Goal: Transaction & Acquisition: Purchase product/service

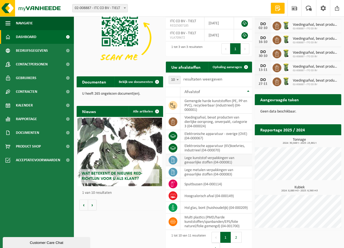
scroll to position [50, 0]
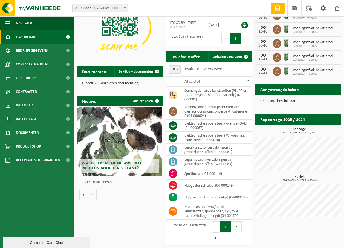
click at [237, 227] on button "2" at bounding box center [236, 226] width 11 height 11
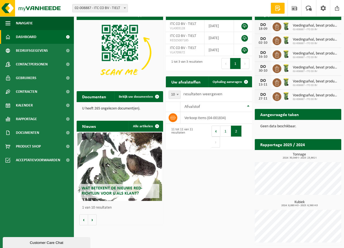
scroll to position [24, 0]
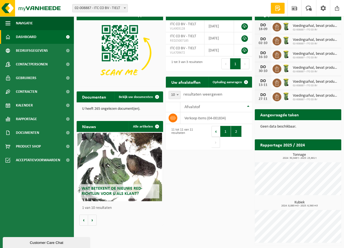
click at [222, 130] on button "1" at bounding box center [225, 131] width 11 height 11
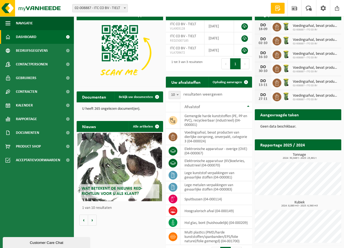
scroll to position [34, 0]
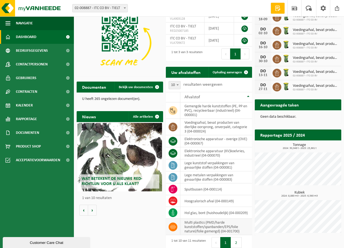
click at [174, 227] on icon at bounding box center [172, 227] width 5 height 4
click at [189, 227] on td "multi plastics (PMD/harde kunststoffen/spanbanden/EPS/folie naturel/folie gemen…" at bounding box center [216, 227] width 72 height 16
click at [172, 226] on icon at bounding box center [172, 227] width 5 height 4
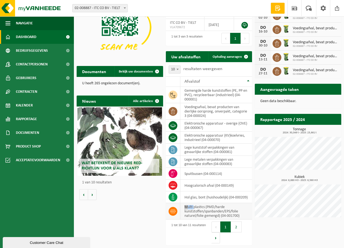
scroll to position [50, 0]
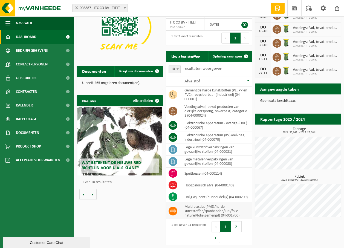
click at [211, 211] on td "multi plastics (PMD/harde kunststoffen/spanbanden/EPS/folie naturel/folie gemen…" at bounding box center [216, 211] width 72 height 16
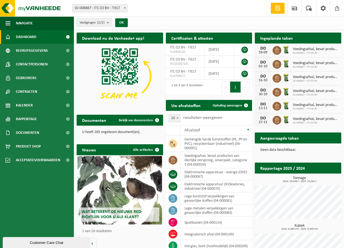
scroll to position [0, 0]
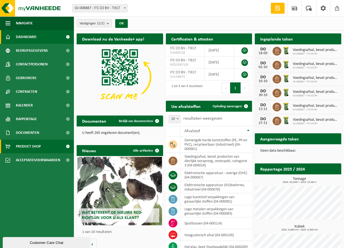
click at [27, 147] on span "Product Shop" at bounding box center [28, 147] width 25 height 14
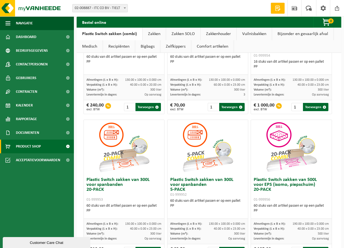
scroll to position [46, 0]
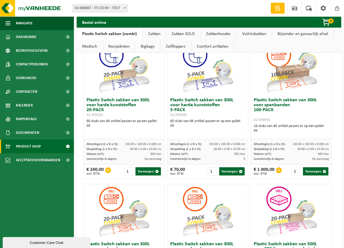
click at [247, 35] on link "Vuilnisbakken" at bounding box center [254, 34] width 35 height 13
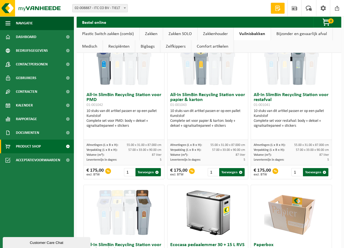
scroll to position [0, 0]
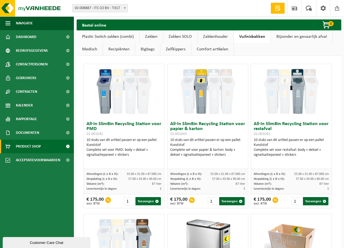
click at [120, 48] on link "Recipiënten" at bounding box center [119, 49] width 32 height 13
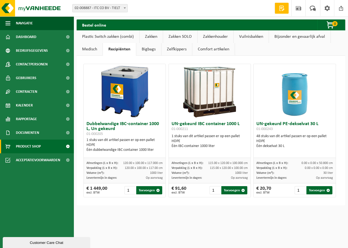
click at [103, 37] on link "Plastic Switch zakken (combi)" at bounding box center [108, 36] width 63 height 13
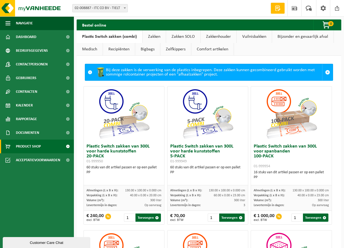
click at [222, 36] on link "Zakkenhouder" at bounding box center [219, 36] width 36 height 13
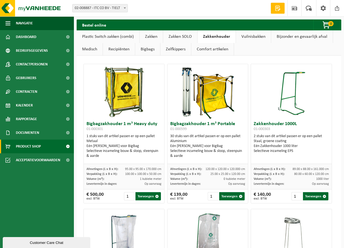
drag, startPoint x: 192, startPoint y: 143, endPoint x: 217, endPoint y: 144, distance: 24.9
click at [217, 144] on div "30 stuks van dit artikel passen er op een pallet Aluminium Eén Zakkenhouder voo…" at bounding box center [207, 146] width 75 height 25
click at [250, 38] on link "Vuilnisbakken" at bounding box center [253, 36] width 35 height 13
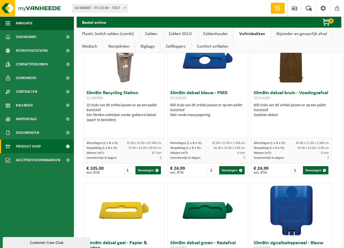
scroll to position [708, 0]
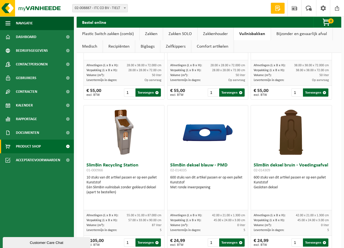
click at [121, 46] on link "Recipiënten" at bounding box center [119, 46] width 32 height 13
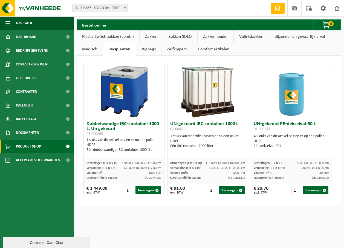
scroll to position [0, 0]
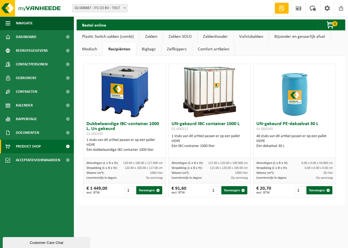
click at [174, 49] on link "Zelfkippers" at bounding box center [176, 49] width 31 height 13
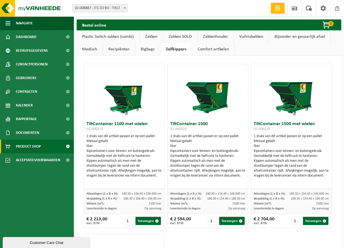
click at [216, 50] on link "Comfort artikelen" at bounding box center [213, 49] width 42 height 13
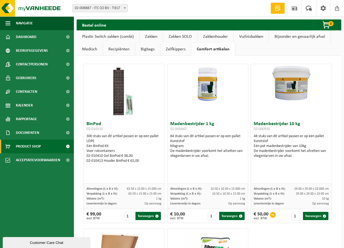
click at [111, 48] on link "Recipiënten" at bounding box center [119, 49] width 32 height 13
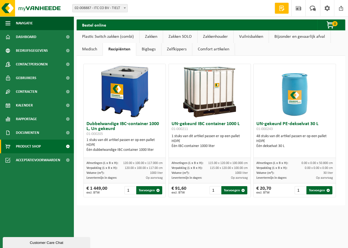
click at [298, 34] on link "Bijzonder en gevaarlijk afval" at bounding box center [300, 36] width 62 height 13
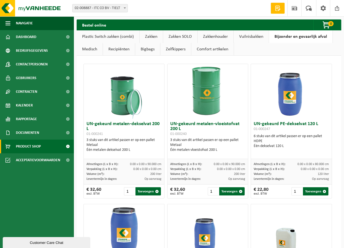
click at [262, 37] on link "Vuilnisbakken" at bounding box center [251, 36] width 35 height 13
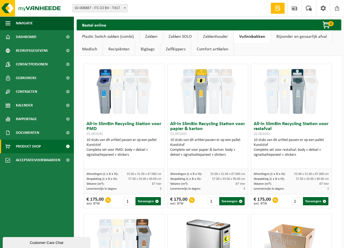
click at [291, 37] on link "Bijzonder en gevaarlijk afval" at bounding box center [302, 36] width 62 height 13
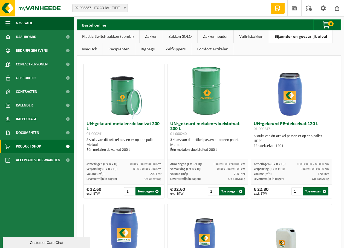
click at [123, 49] on link "Recipiënten" at bounding box center [119, 49] width 32 height 13
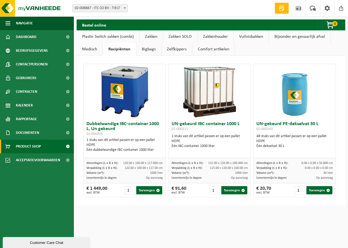
click at [142, 49] on link "Bigbags" at bounding box center [148, 49] width 25 height 13
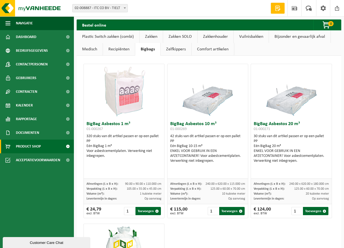
click at [173, 51] on link "Zelfkippers" at bounding box center [176, 49] width 31 height 13
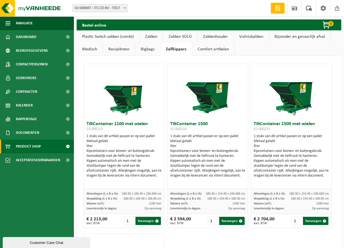
click at [215, 50] on link "Comfort artikelen" at bounding box center [213, 49] width 42 height 13
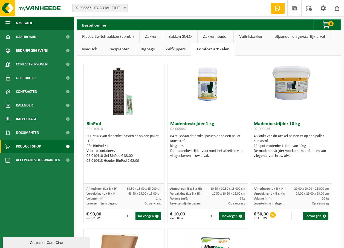
click at [175, 50] on link "Zelfkippers" at bounding box center [175, 49] width 31 height 13
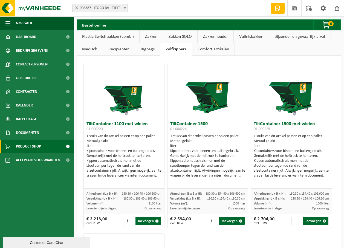
click at [122, 51] on link "Recipiënten" at bounding box center [119, 49] width 32 height 13
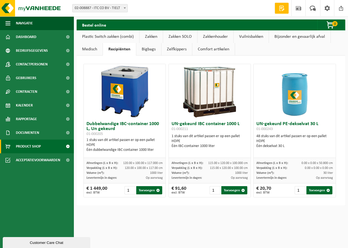
click at [117, 156] on div "Dubbelwandige IBC-container 1000 L, Un gekeurd 01-000205 1 stuks van dit artike…" at bounding box center [125, 138] width 82 height 39
drag, startPoint x: 118, startPoint y: 142, endPoint x: 147, endPoint y: 150, distance: 29.9
click at [147, 150] on div "1 stuks van dit artikel passen er op een pallet HDPE Één dubbelwandige IBC cont…" at bounding box center [124, 145] width 76 height 15
click at [146, 149] on div "Één dubbelwandige IBC container 1000 liter" at bounding box center [124, 149] width 76 height 5
click at [150, 134] on h3 "Dubbelwandige IBC-container 1000 L, Un gekeurd 01-000205" at bounding box center [124, 128] width 76 height 15
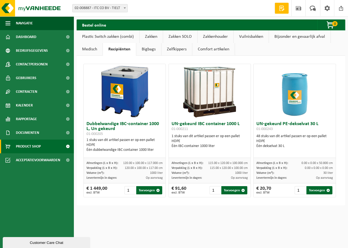
click at [24, 182] on ul "Navigatie Offerte aanvragen Nieuws Uw feedback Afmelden Dashboard Bedrijfsgegev…" at bounding box center [37, 131] width 74 height 231
click at [26, 78] on span "Gebruikers" at bounding box center [26, 78] width 21 height 14
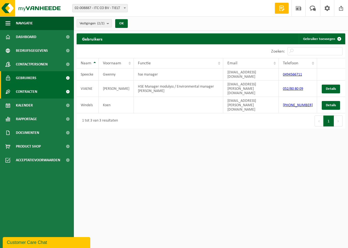
click at [27, 91] on span "Contracten" at bounding box center [26, 92] width 21 height 14
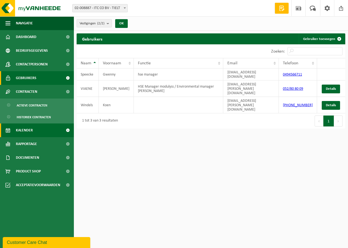
click at [25, 129] on span "Kalender" at bounding box center [24, 130] width 17 height 14
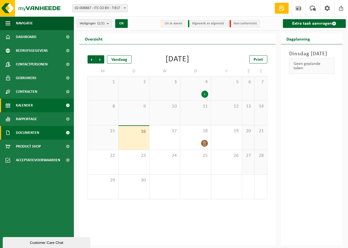
click at [27, 133] on span "Documenten" at bounding box center [27, 133] width 23 height 14
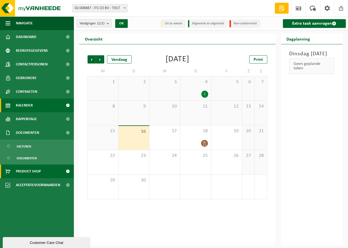
click at [27, 172] on span "Product Shop" at bounding box center [28, 171] width 25 height 14
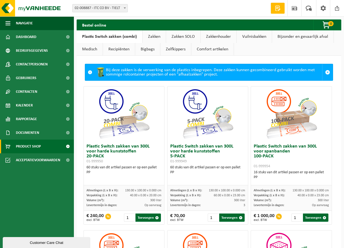
click at [226, 37] on link "Zakkenhouder" at bounding box center [219, 36] width 36 height 13
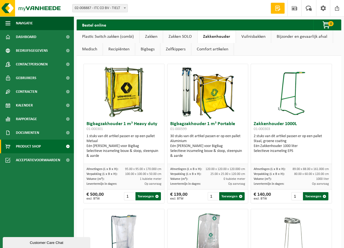
click at [153, 36] on link "Zakken" at bounding box center [151, 36] width 23 height 13
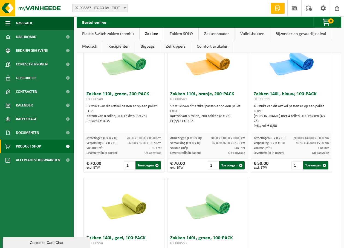
scroll to position [921, 0]
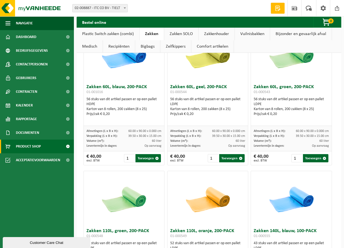
click at [208, 33] on link "Zakkenhouder" at bounding box center [217, 34] width 36 height 13
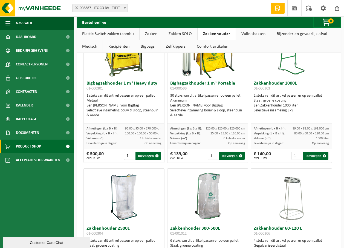
scroll to position [0, 0]
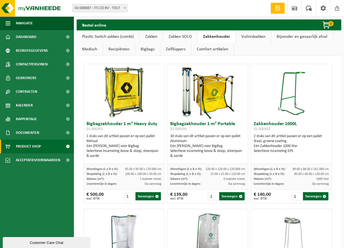
click at [181, 37] on link "Zakken SOLO" at bounding box center [180, 36] width 34 height 13
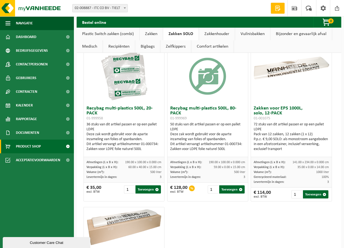
scroll to position [55, 0]
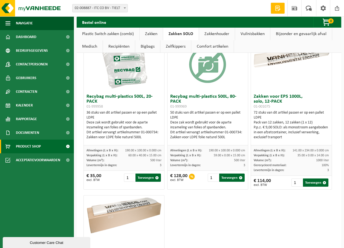
click at [231, 205] on div "Recybag multi-plastics 500L, 20-PACK 01-999958 36 stuks van dit artikel passen …" at bounding box center [209, 192] width 254 height 317
click at [213, 218] on div "Recybag multi-plastics 500L, 20-PACK 01-999958 36 stuks van dit artikel passen …" at bounding box center [209, 192] width 254 height 317
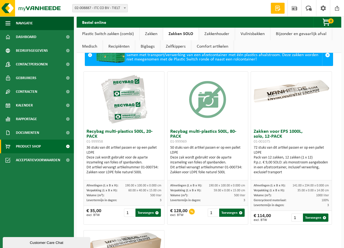
scroll to position [32, 0]
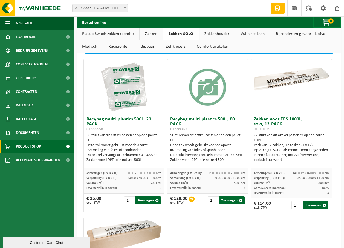
click at [226, 227] on div "Recybag multi-plastics 500L, 20-PACK 01-999958 36 stuks van dit artikel passen …" at bounding box center [209, 214] width 254 height 317
click at [213, 224] on div "Recybag multi-plastics 500L, 20-PACK 01-999958 36 stuks van dit artikel passen …" at bounding box center [209, 214] width 254 height 317
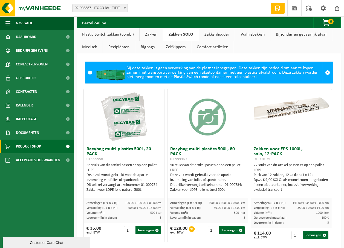
scroll to position [0, 0]
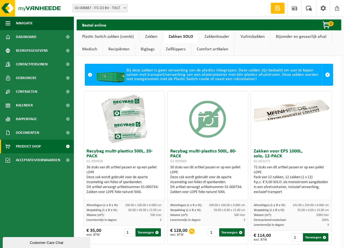
click at [113, 35] on link "Plastic Switch zakken (combi)" at bounding box center [108, 36] width 63 height 13
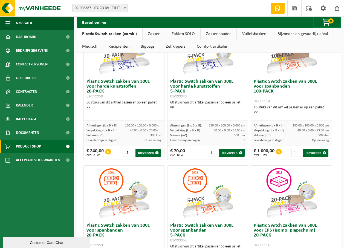
scroll to position [46, 0]
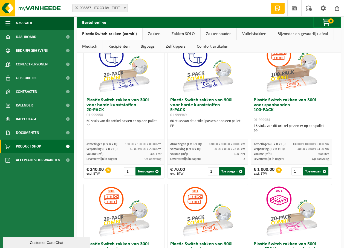
click at [146, 47] on link "Bigbags" at bounding box center [147, 46] width 25 height 13
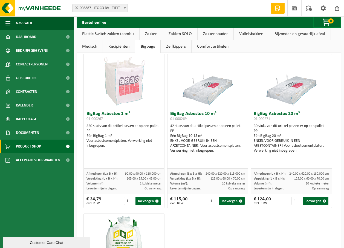
scroll to position [0, 0]
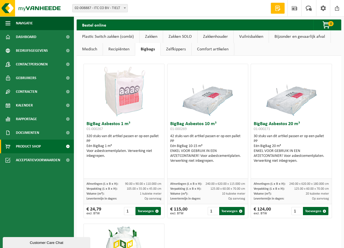
click at [124, 52] on link "Recipiënten" at bounding box center [119, 49] width 32 height 13
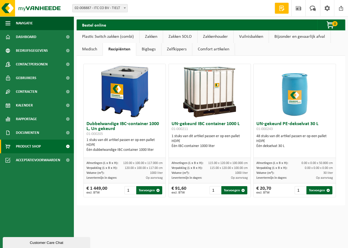
click at [146, 50] on link "Bigbags" at bounding box center [148, 49] width 25 height 13
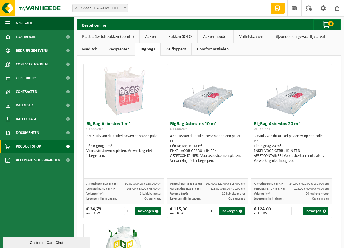
click at [311, 36] on link "Bijzonder en gevaarlijk afval" at bounding box center [300, 36] width 62 height 13
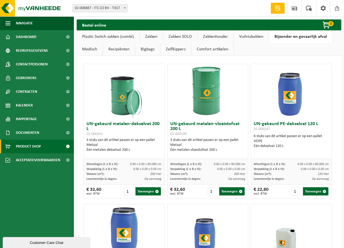
click at [89, 47] on link "Medisch" at bounding box center [90, 49] width 26 height 13
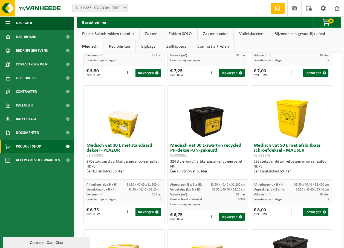
scroll to position [55, 0]
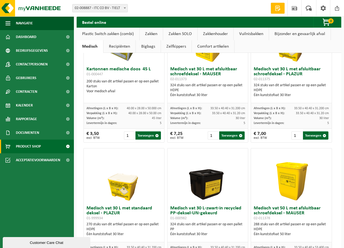
click at [118, 44] on link "Recipiënten" at bounding box center [119, 46] width 32 height 13
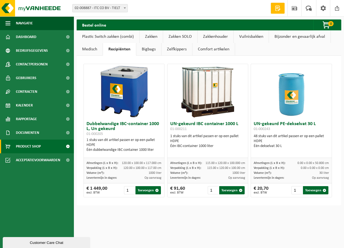
scroll to position [0, 0]
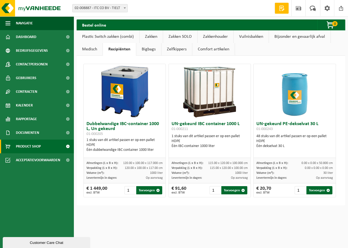
click at [181, 33] on link "Zakken SOLO" at bounding box center [180, 36] width 34 height 13
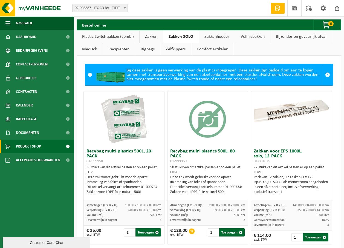
click at [154, 35] on link "Zakken" at bounding box center [151, 36] width 23 height 13
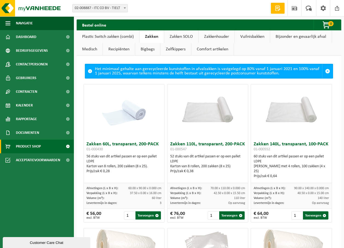
click at [122, 37] on link "Plastic Switch zakken (combi)" at bounding box center [108, 36] width 63 height 13
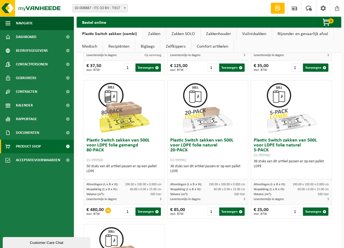
scroll to position [566, 0]
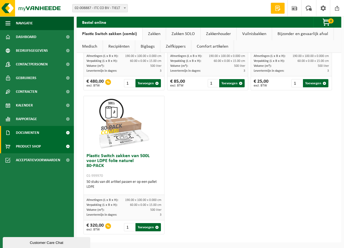
click at [29, 133] on span "Documenten" at bounding box center [27, 133] width 23 height 14
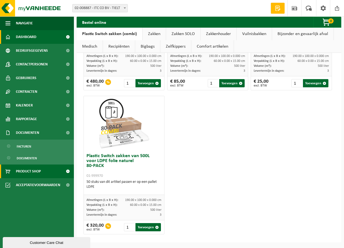
click at [28, 36] on span "Dashboard" at bounding box center [26, 37] width 21 height 14
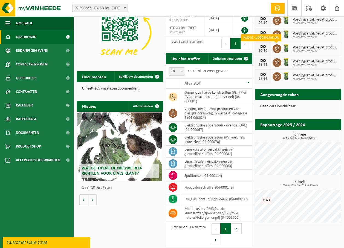
scroll to position [47, 0]
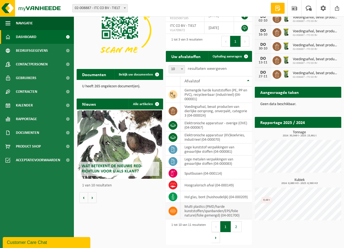
click at [173, 211] on icon at bounding box center [172, 210] width 5 height 5
click at [220, 207] on td "multi plastics (PMD/harde kunststoffen/spanbanden/EPS/folie naturel/folie gemen…" at bounding box center [216, 211] width 72 height 16
click at [111, 219] on div "Download nu de Vanheede+ app! Verberg Certificaten & attesten Bekijk uw certifi…" at bounding box center [208, 116] width 267 height 264
click at [30, 131] on span "Documenten" at bounding box center [27, 133] width 23 height 14
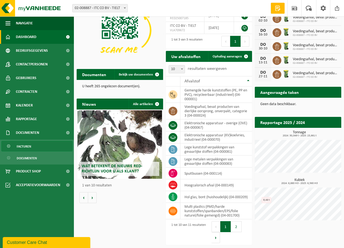
click at [25, 146] on span "Facturen" at bounding box center [24, 146] width 15 height 10
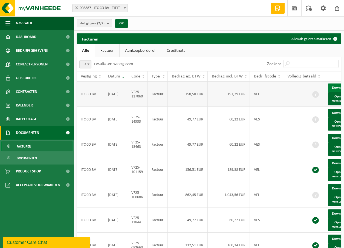
click at [335, 89] on link "Download" at bounding box center [341, 87] width 27 height 9
